Goal: Go to known website: Access a specific website the user already knows

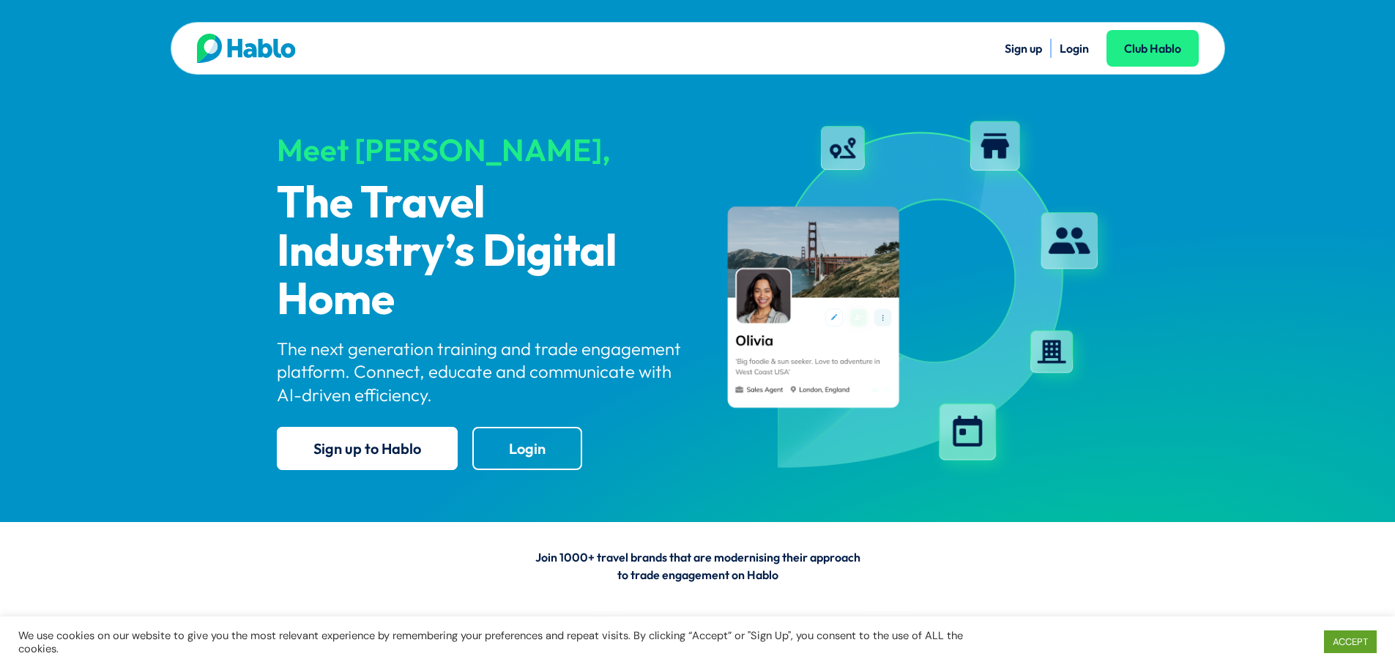
click at [1061, 47] on link "Login" at bounding box center [1073, 48] width 29 height 15
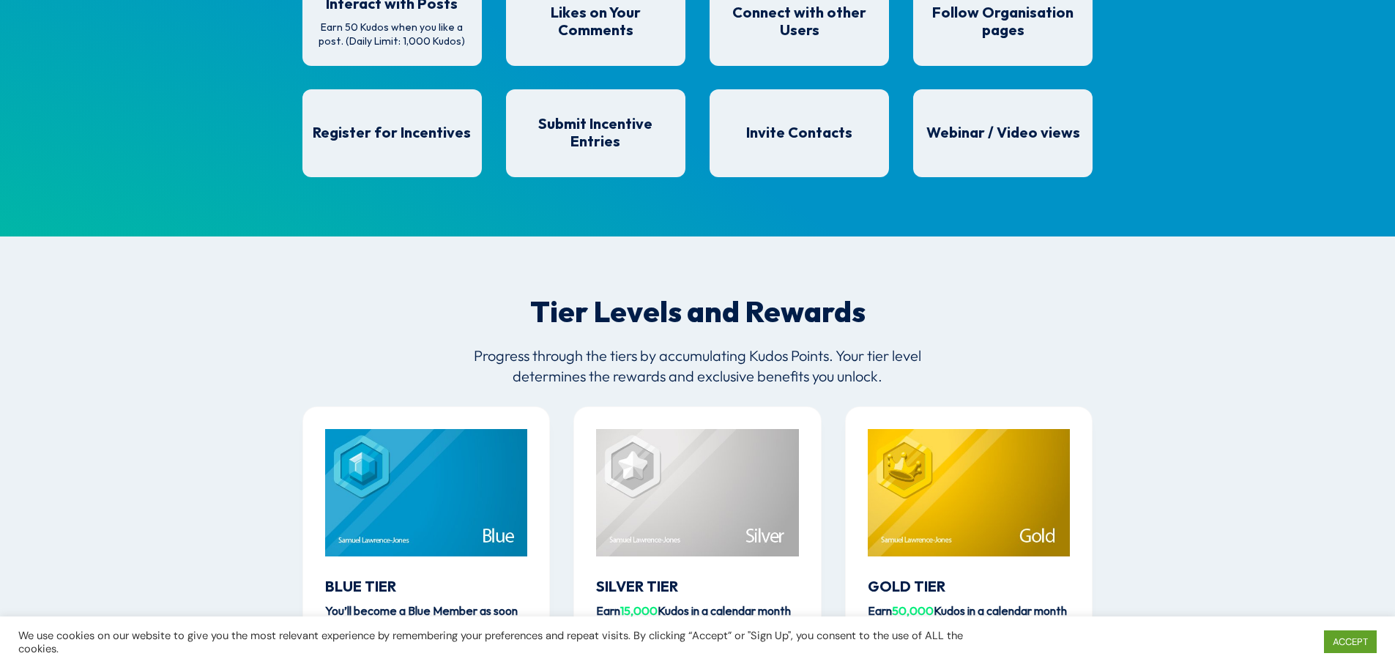
scroll to position [1464, 0]
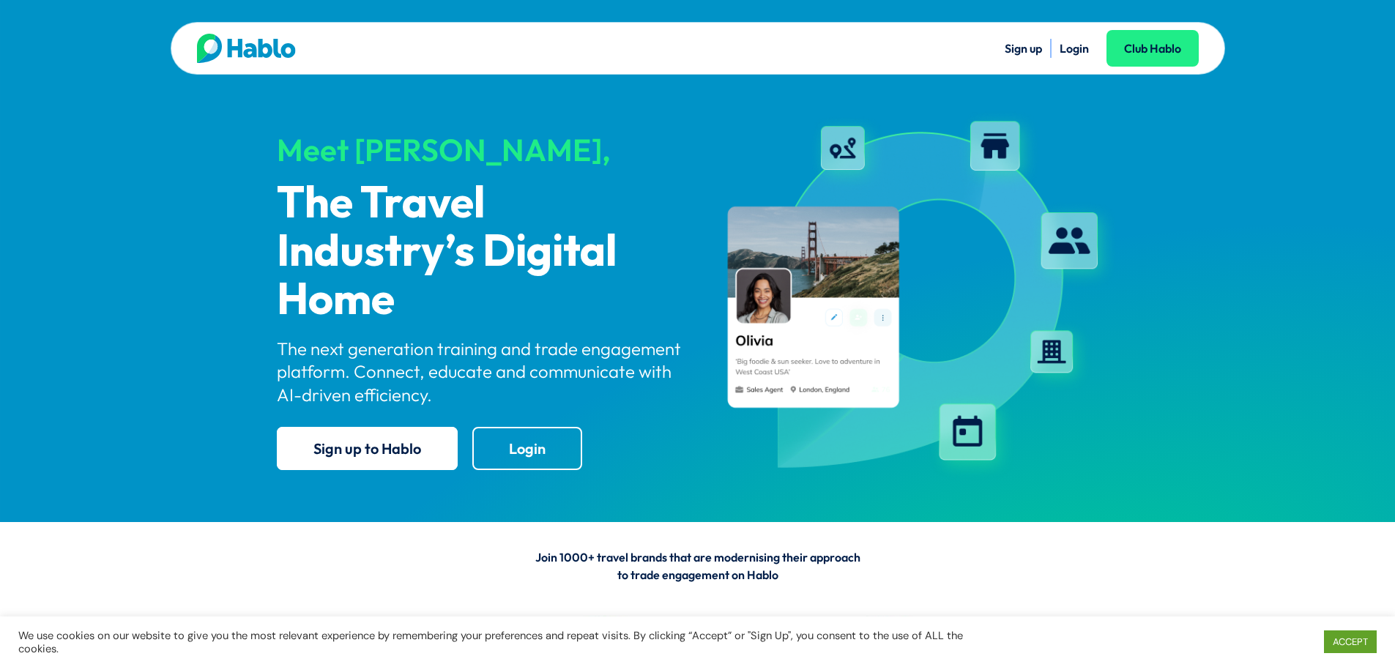
click at [1057, 44] on ul "Sign up Login Club Hablo" at bounding box center [948, 48] width 501 height 19
click at [1084, 51] on link "Login" at bounding box center [1073, 48] width 29 height 15
click at [1354, 643] on link "ACCEPT" at bounding box center [1350, 641] width 53 height 23
